Goal: Navigation & Orientation: Find specific page/section

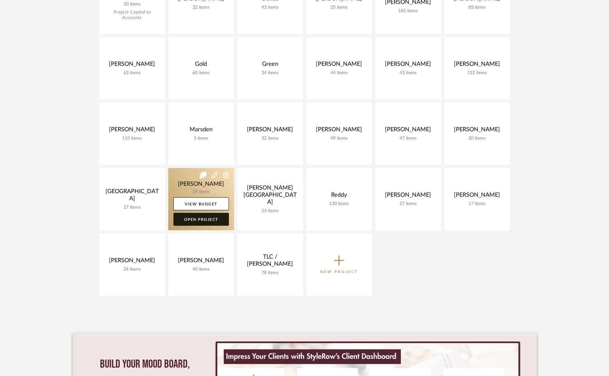
click at [202, 219] on link "Open Project" at bounding box center [201, 219] width 55 height 13
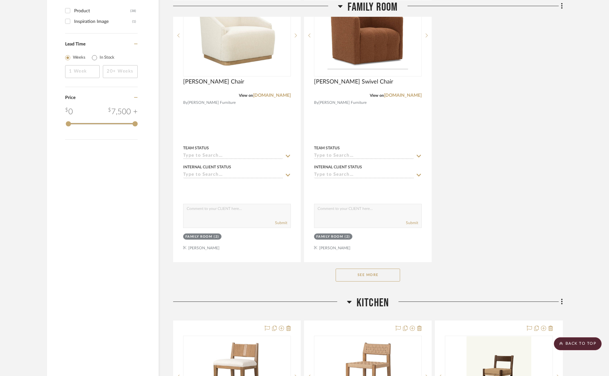
scroll to position [784, 0]
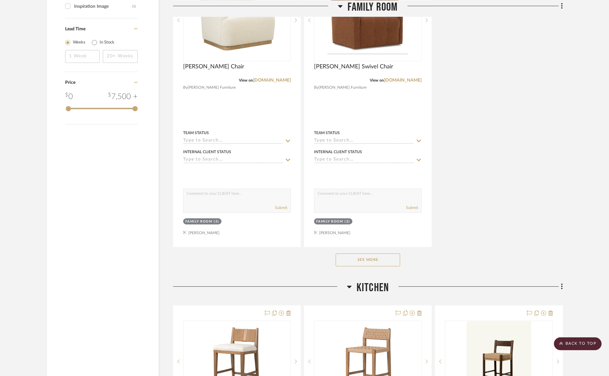
click at [349, 259] on button "See More" at bounding box center [368, 260] width 65 height 13
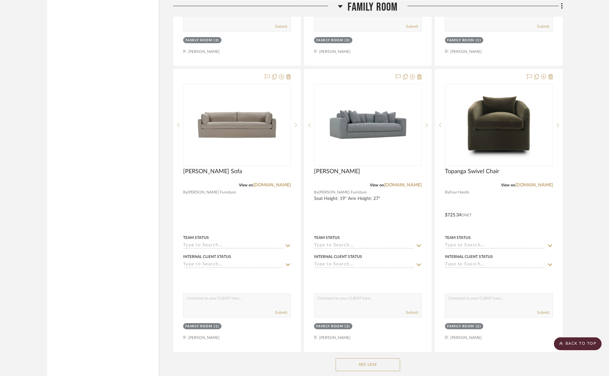
scroll to position [966, 0]
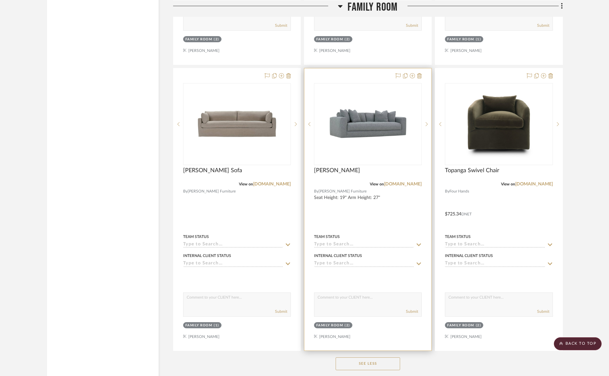
click at [371, 231] on div at bounding box center [368, 209] width 127 height 282
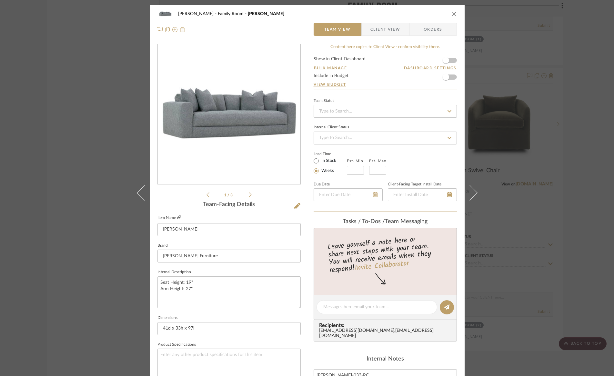
click at [177, 217] on icon at bounding box center [179, 217] width 4 height 4
click at [451, 14] on icon "close" at bounding box center [453, 13] width 5 height 5
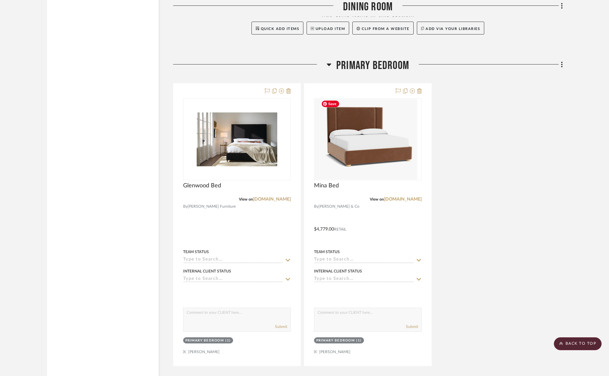
scroll to position [1674, 0]
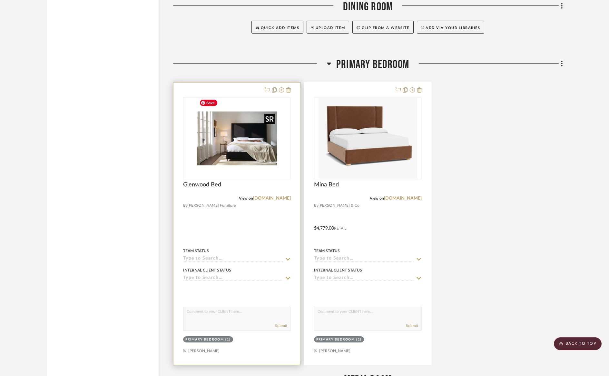
click at [245, 175] on img "0" at bounding box center [237, 138] width 81 height 81
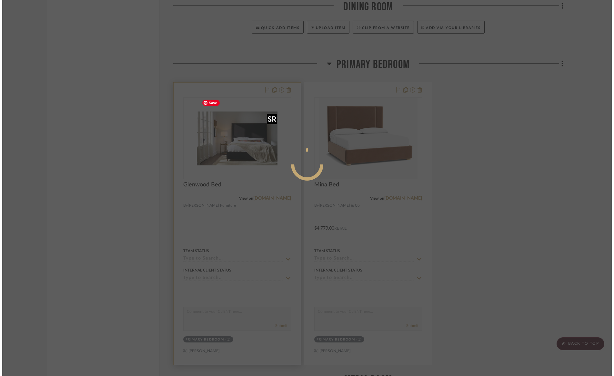
scroll to position [0, 0]
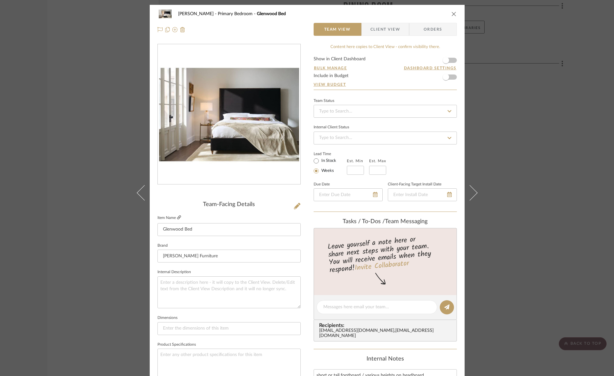
click at [177, 217] on icon at bounding box center [179, 217] width 4 height 4
